Goal: Task Accomplishment & Management: Use online tool/utility

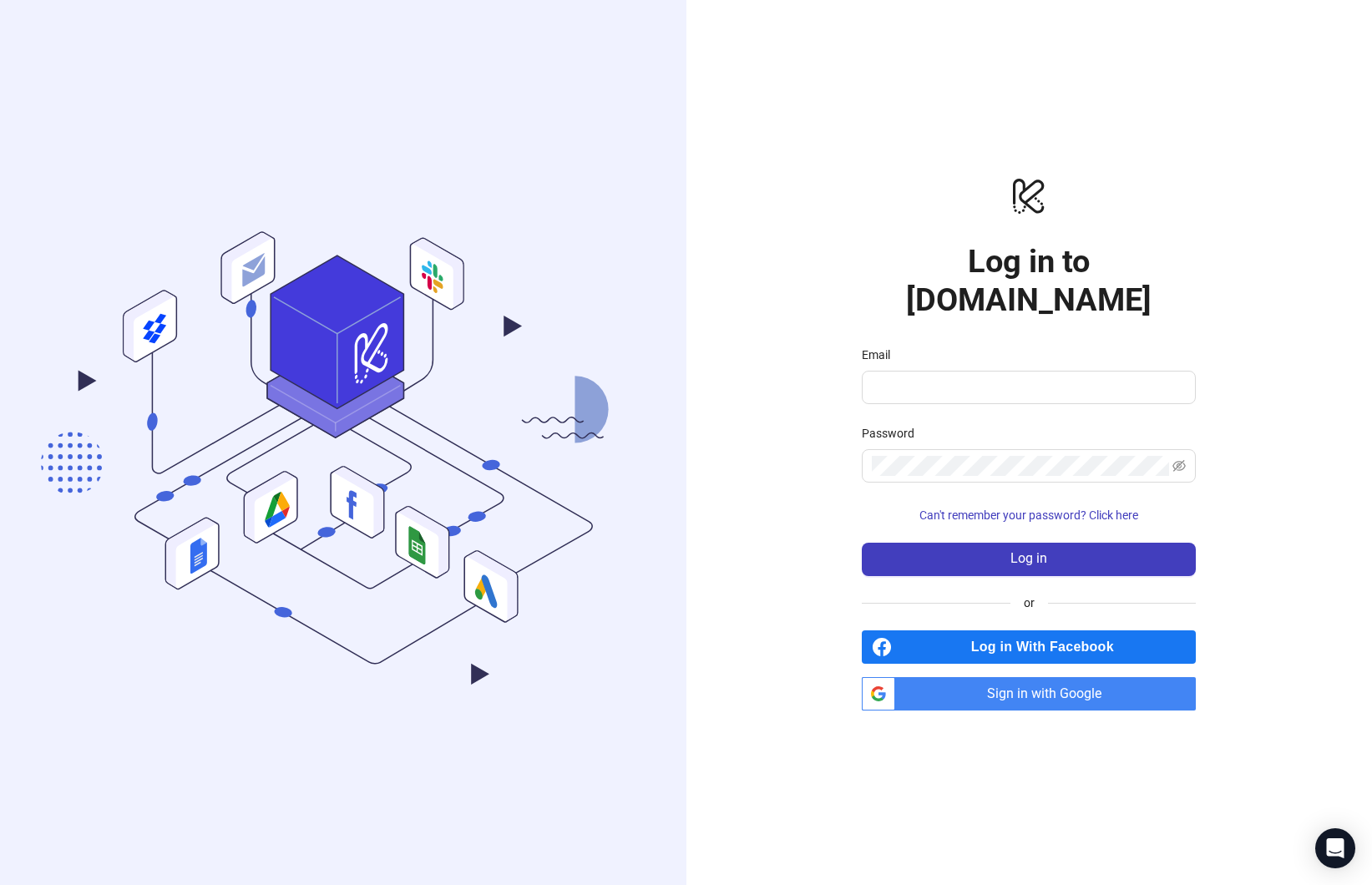
click at [1085, 696] on div "logo/logo-mobile Log in to Kitchn.io Email Password Can't remember your passwor…" at bounding box center [1029, 442] width 686 height 885
click at [1087, 678] on span "Sign in with Google" at bounding box center [1049, 694] width 294 height 33
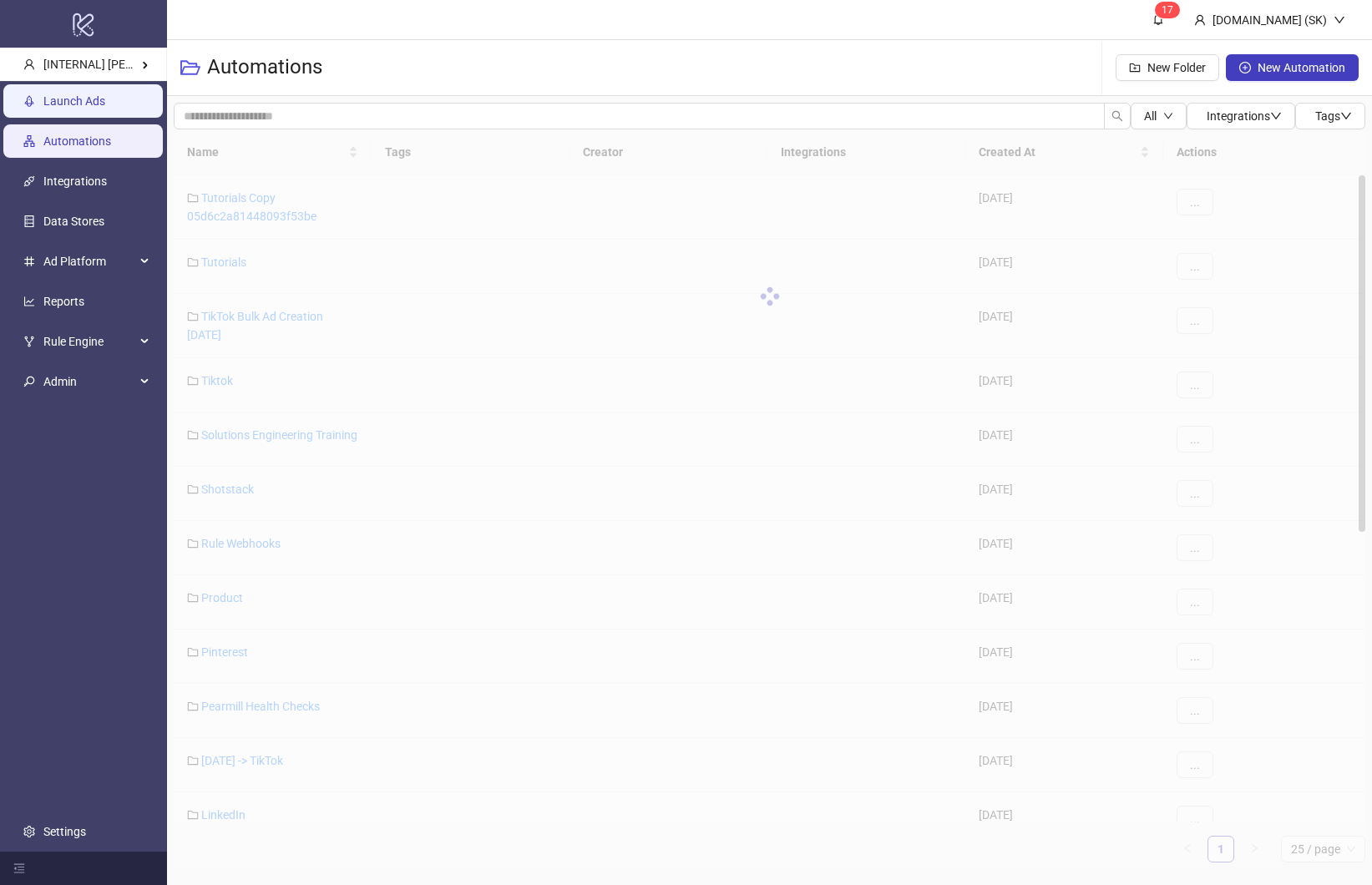
click at [82, 107] on link "Launch Ads" at bounding box center [74, 102] width 62 height 13
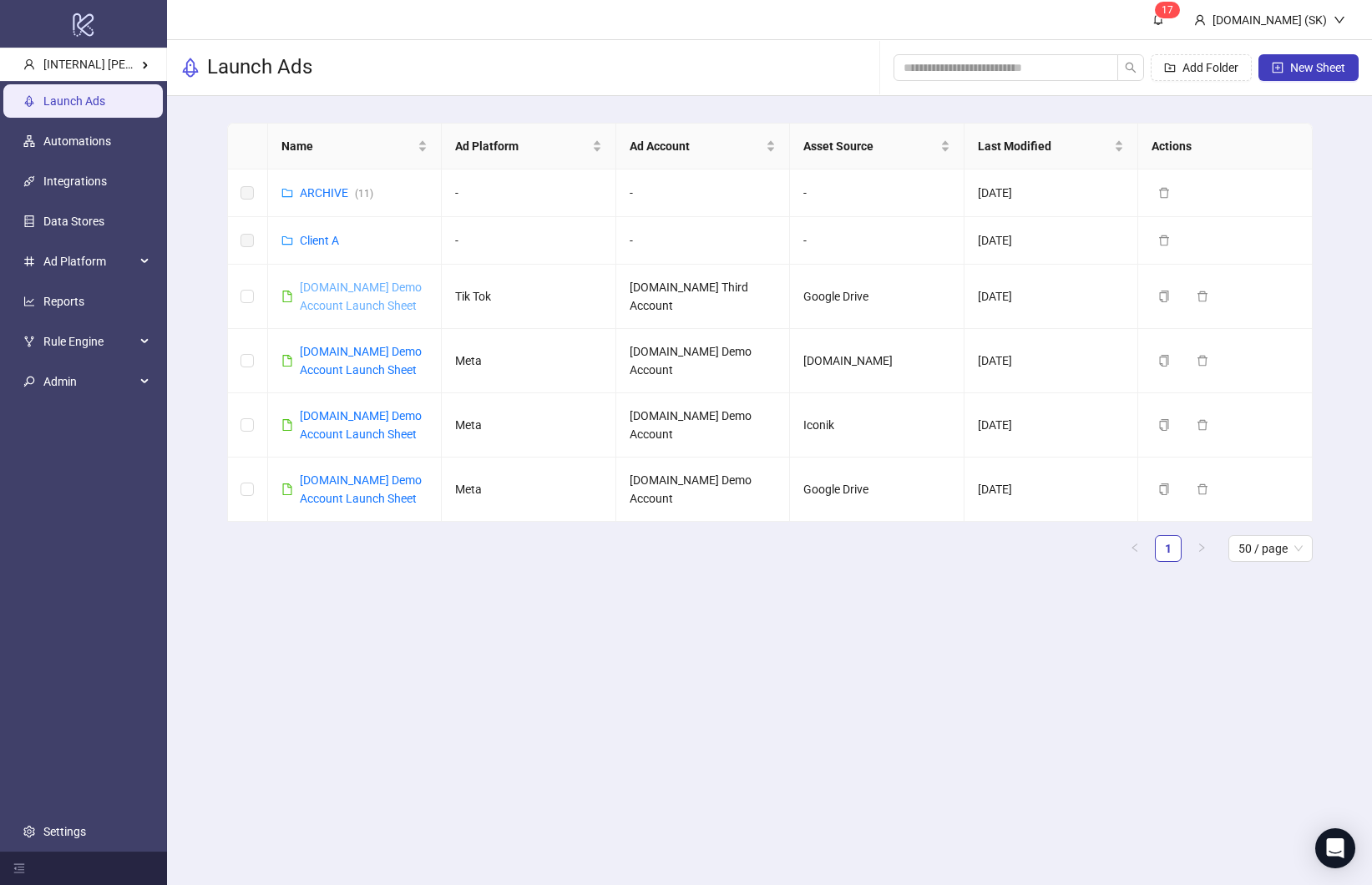
click at [326, 281] on link "[DOMAIN_NAME] Demo Account Launch Sheet" at bounding box center [360, 297] width 122 height 32
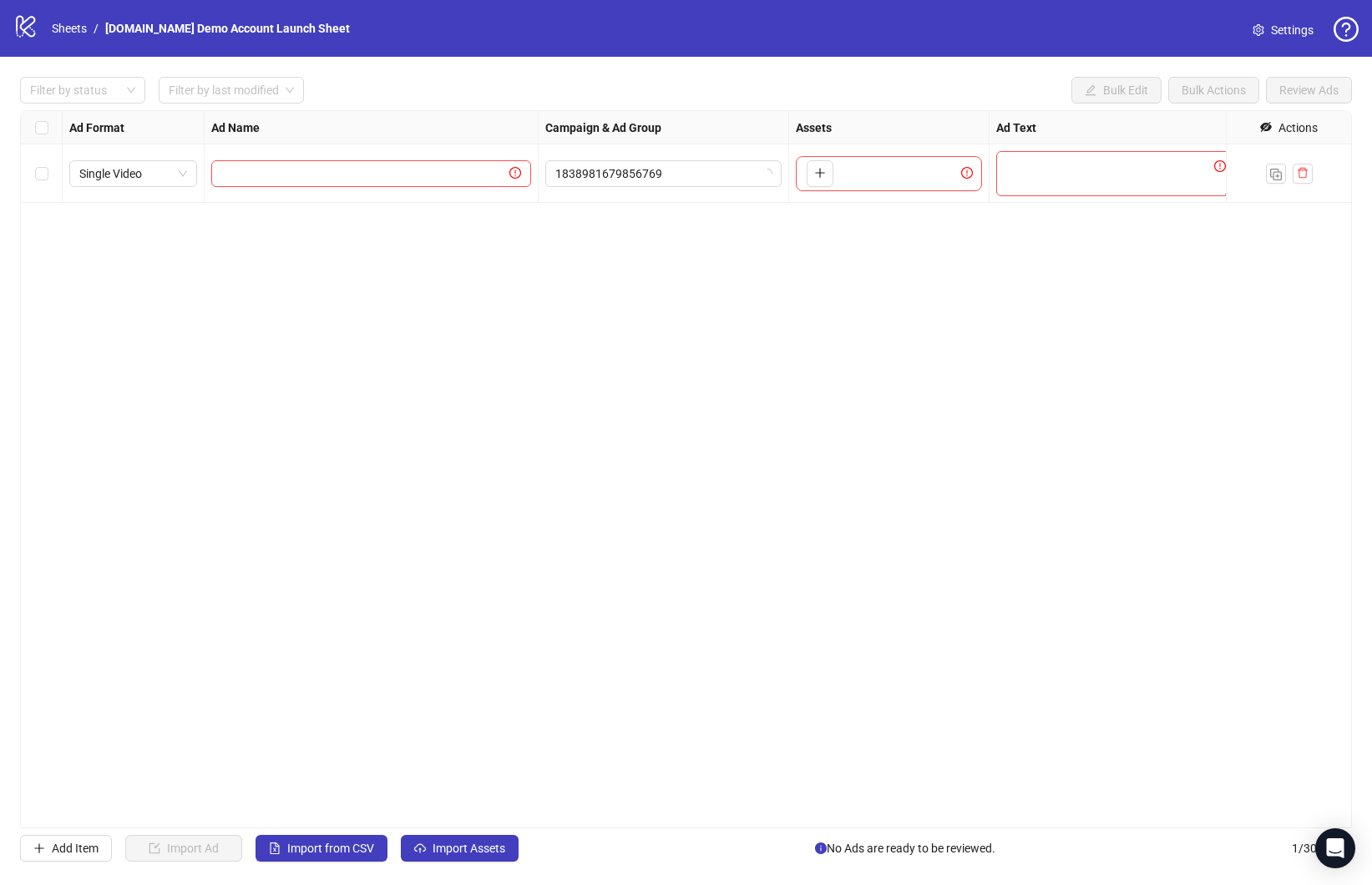
click at [576, 561] on div "Ad Format Ad Name Campaign & Ad Group Assets Ad Text Landing Page URL Call to A…" at bounding box center [686, 469] width 1332 height 718
drag, startPoint x: 575, startPoint y: 558, endPoint x: 564, endPoint y: 547, distance: 15.6
click at [564, 547] on div "Ad Format Ad Name Campaign & Ad Group Assets Ad Text Landing Page URL Call to A…" at bounding box center [686, 469] width 1332 height 718
